Goal: Information Seeking & Learning: Check status

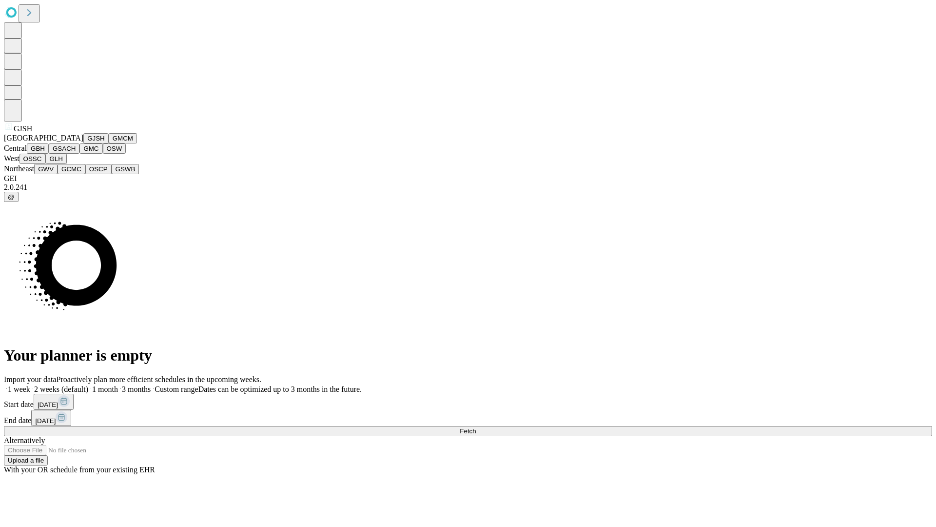
click at [83, 143] on button "GJSH" at bounding box center [95, 138] width 25 height 10
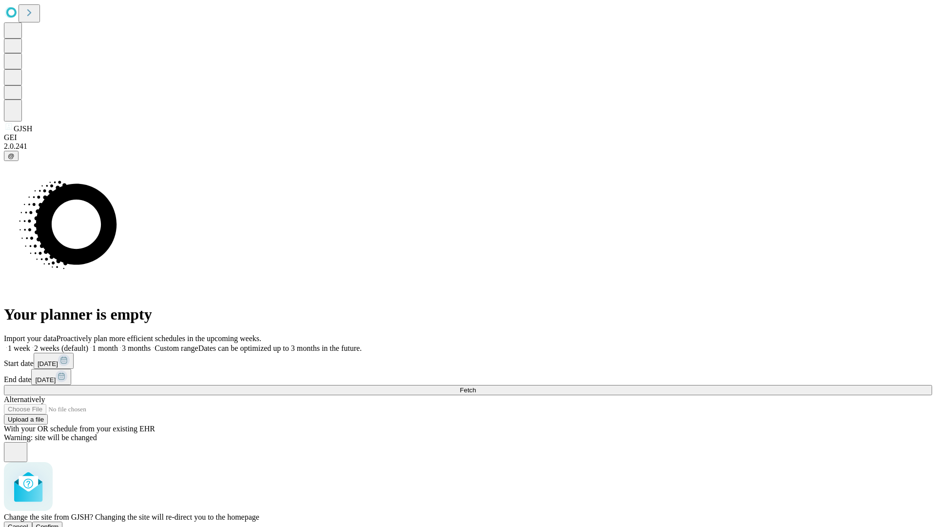
click at [59, 523] on span "Confirm" at bounding box center [47, 526] width 23 height 7
click at [118, 344] on label "1 month" at bounding box center [103, 348] width 30 height 8
click at [476, 386] on span "Fetch" at bounding box center [468, 389] width 16 height 7
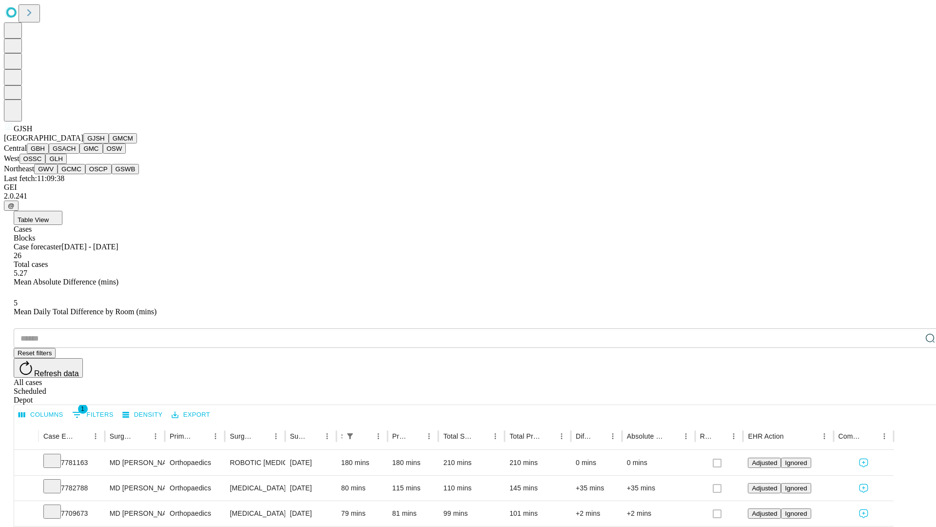
click at [109, 143] on button "GMCM" at bounding box center [123, 138] width 28 height 10
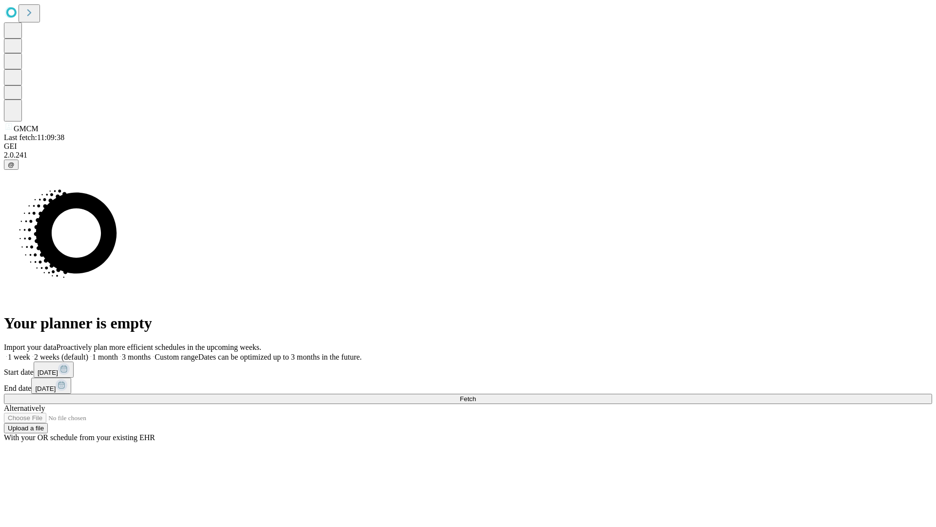
click at [118, 353] on label "1 month" at bounding box center [103, 357] width 30 height 8
click at [476, 395] on span "Fetch" at bounding box center [468, 398] width 16 height 7
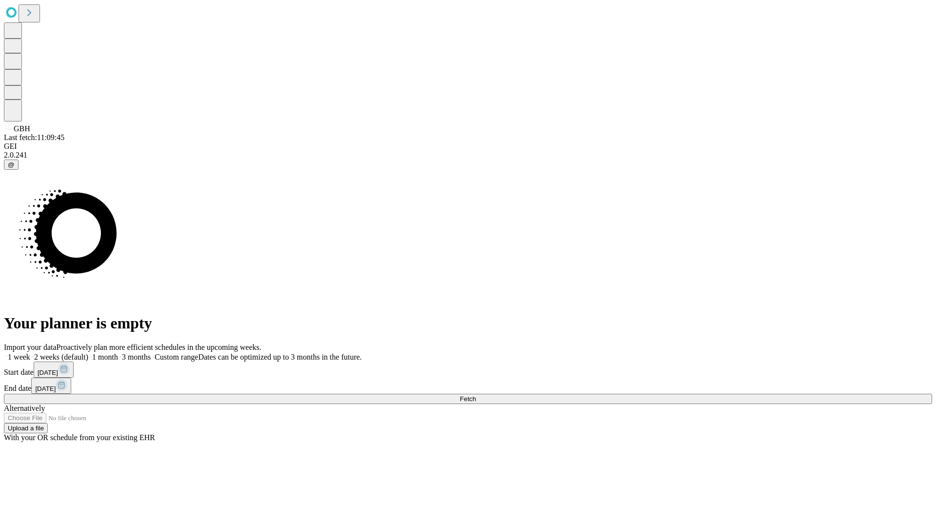
click at [118, 353] on label "1 month" at bounding box center [103, 357] width 30 height 8
click at [476, 395] on span "Fetch" at bounding box center [468, 398] width 16 height 7
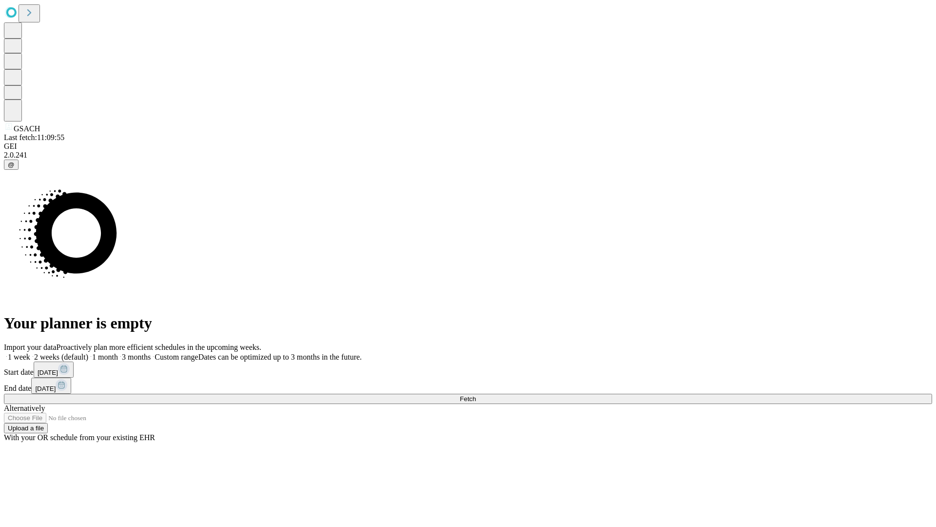
click at [118, 353] on label "1 month" at bounding box center [103, 357] width 30 height 8
click at [476, 395] on span "Fetch" at bounding box center [468, 398] width 16 height 7
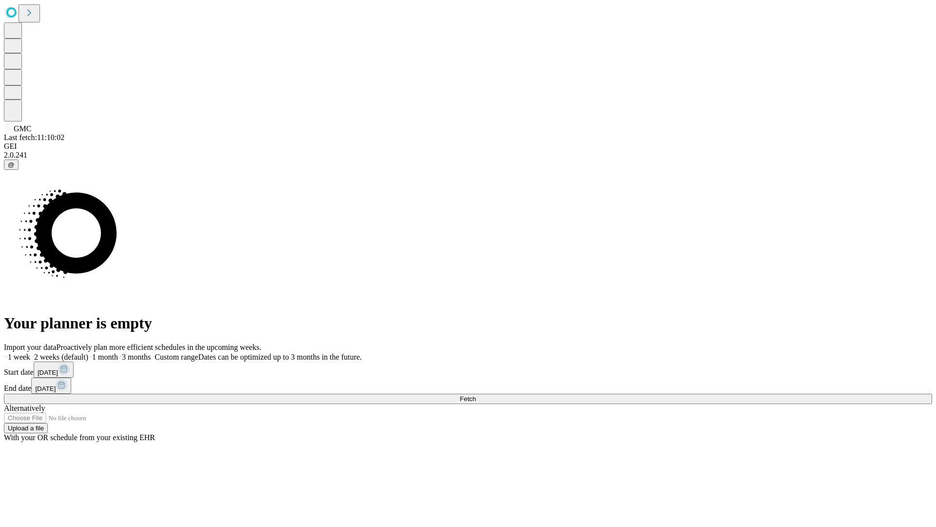
click at [118, 353] on label "1 month" at bounding box center [103, 357] width 30 height 8
click at [476, 395] on span "Fetch" at bounding box center [468, 398] width 16 height 7
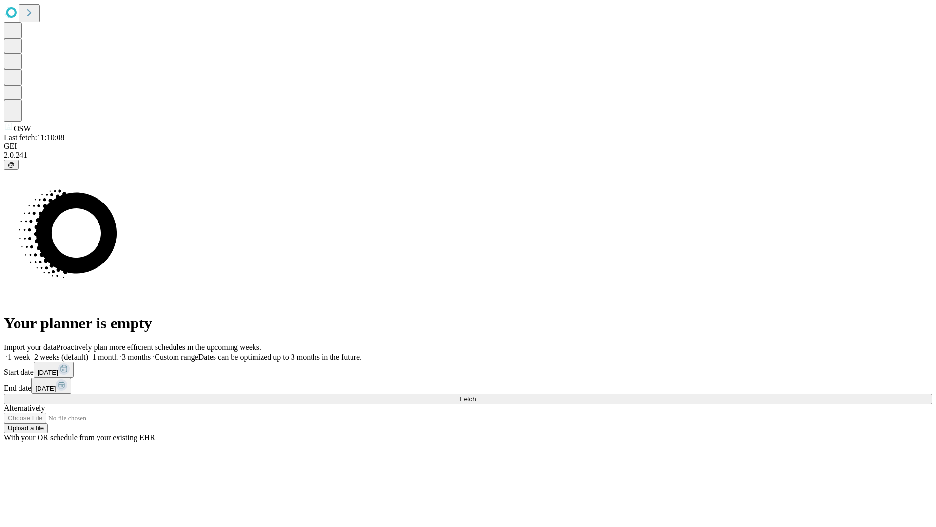
click at [118, 353] on label "1 month" at bounding box center [103, 357] width 30 height 8
click at [476, 395] on span "Fetch" at bounding box center [468, 398] width 16 height 7
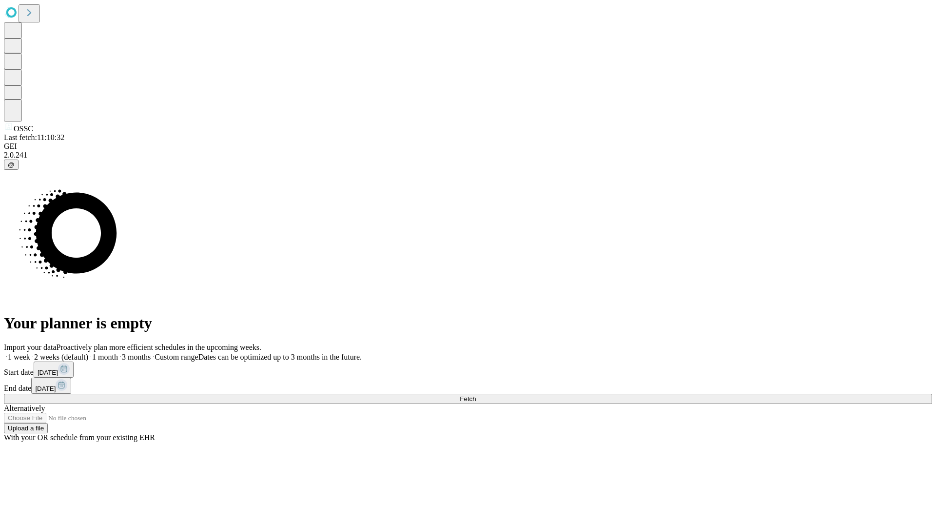
click at [118, 353] on label "1 month" at bounding box center [103, 357] width 30 height 8
click at [476, 395] on span "Fetch" at bounding box center [468, 398] width 16 height 7
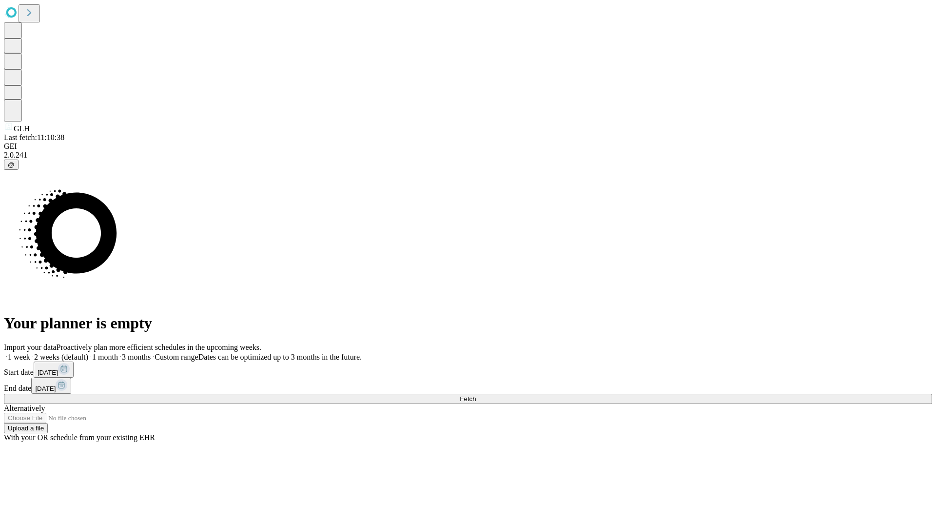
click at [118, 353] on label "1 month" at bounding box center [103, 357] width 30 height 8
click at [476, 395] on span "Fetch" at bounding box center [468, 398] width 16 height 7
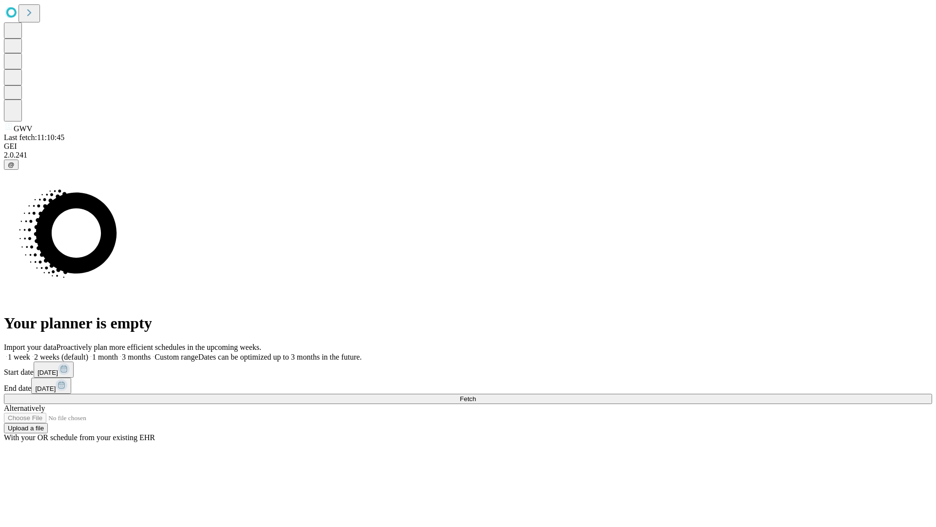
click at [118, 353] on label "1 month" at bounding box center [103, 357] width 30 height 8
click at [476, 395] on span "Fetch" at bounding box center [468, 398] width 16 height 7
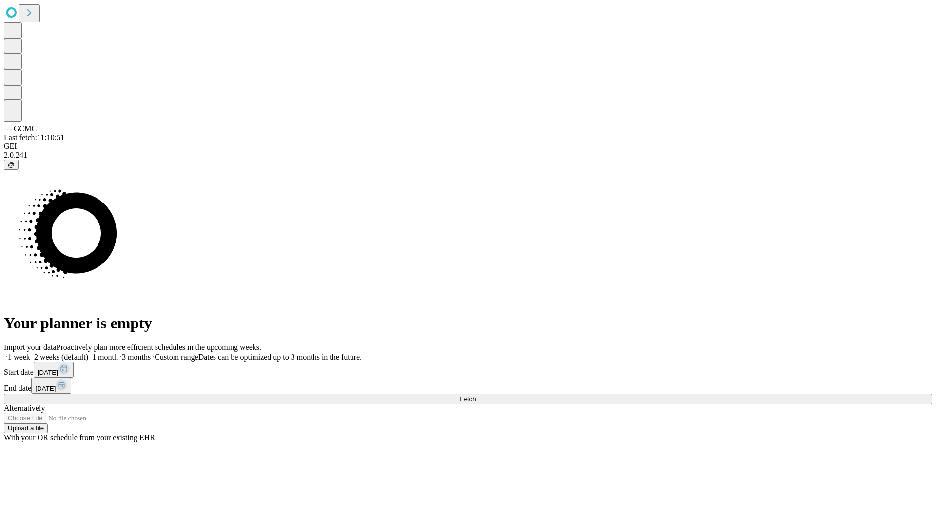
click at [476, 395] on span "Fetch" at bounding box center [468, 398] width 16 height 7
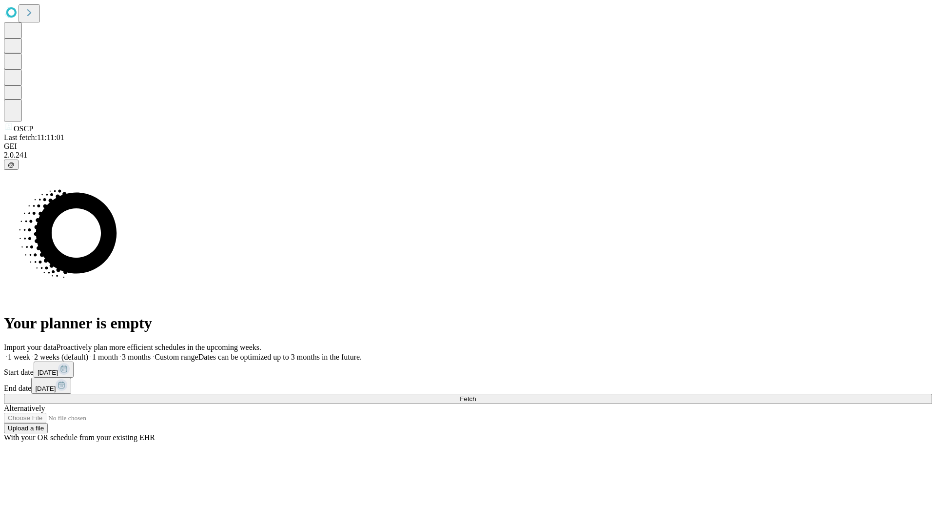
click at [118, 353] on label "1 month" at bounding box center [103, 357] width 30 height 8
click at [476, 395] on span "Fetch" at bounding box center [468, 398] width 16 height 7
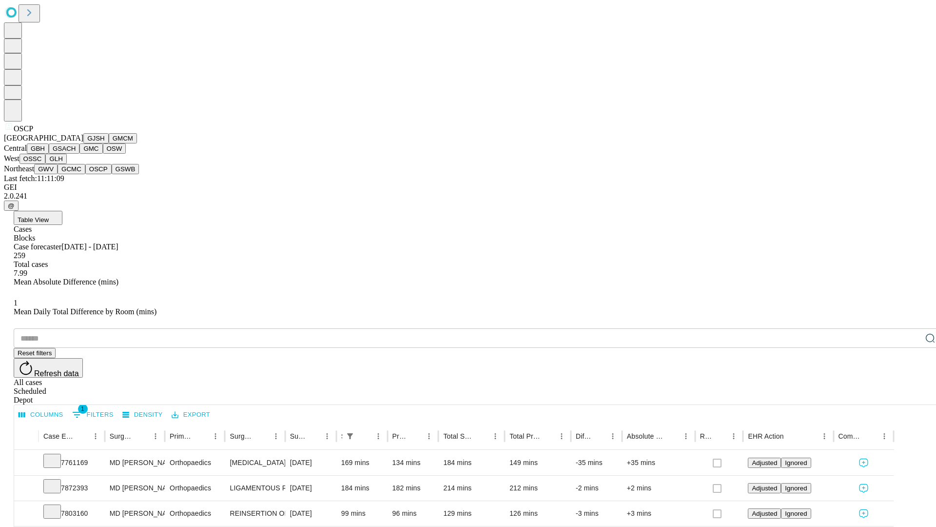
click at [112, 174] on button "GSWB" at bounding box center [126, 169] width 28 height 10
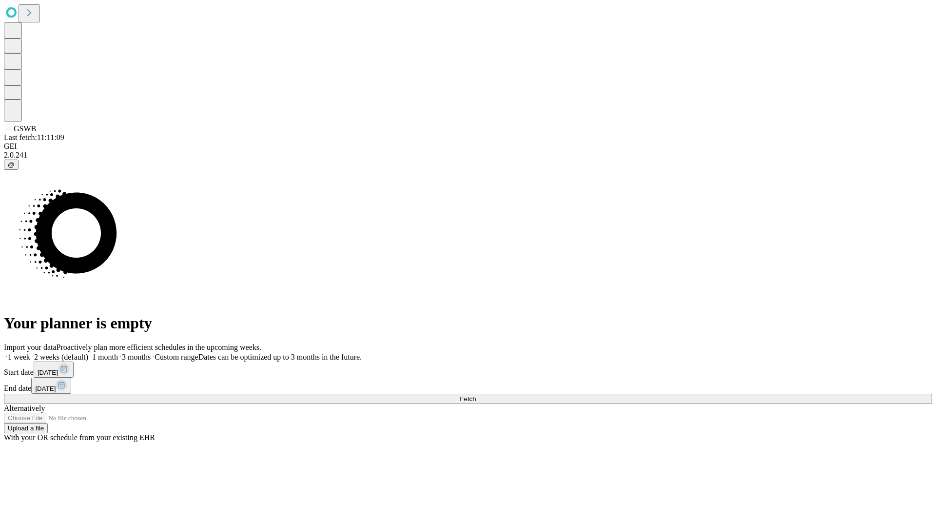
click at [118, 353] on label "1 month" at bounding box center [103, 357] width 30 height 8
click at [476, 395] on span "Fetch" at bounding box center [468, 398] width 16 height 7
